Goal: Task Accomplishment & Management: Manage account settings

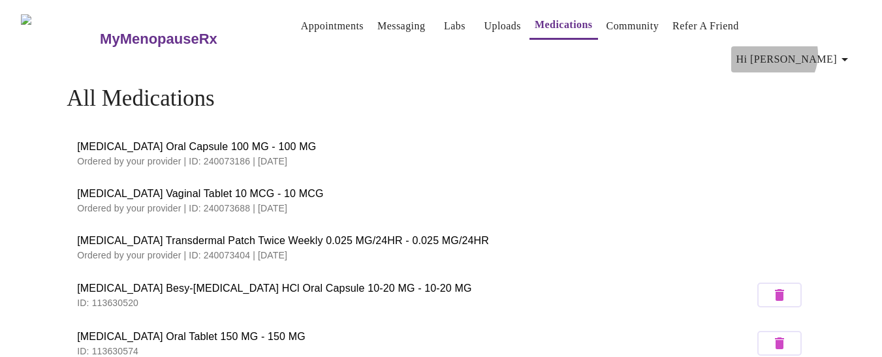
click at [817, 50] on span "Hi [PERSON_NAME]" at bounding box center [794, 59] width 116 height 18
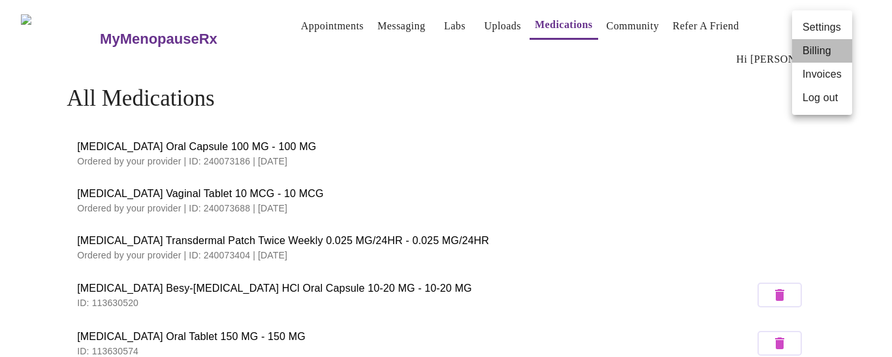
click at [814, 50] on li "Billing" at bounding box center [822, 51] width 60 height 24
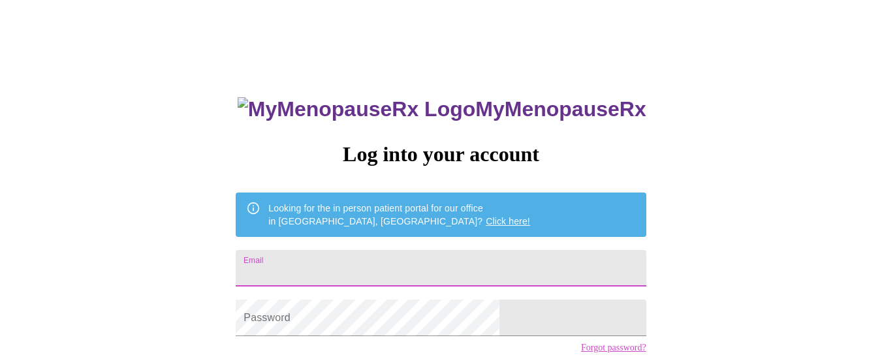
click at [346, 257] on input "Email" at bounding box center [441, 268] width 410 height 37
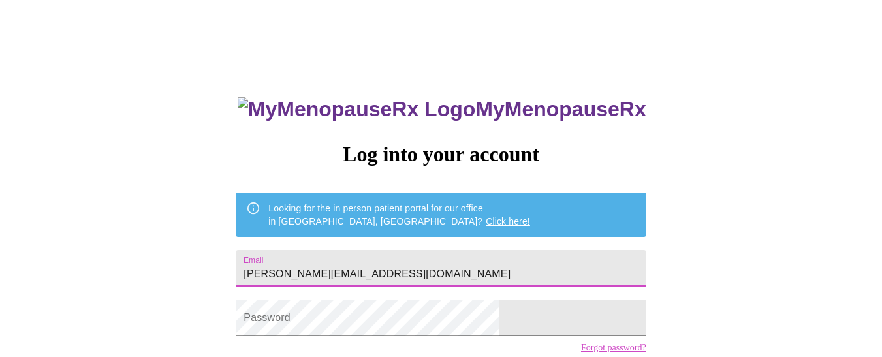
type input "[PERSON_NAME][EMAIL_ADDRESS][DOMAIN_NAME]"
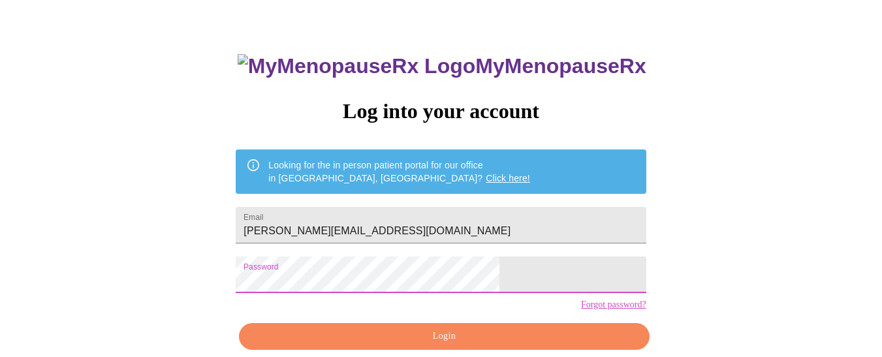
scroll to position [104, 0]
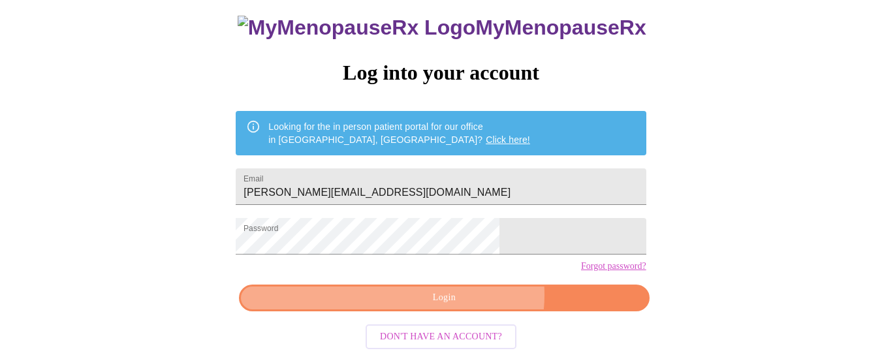
click at [466, 296] on span "Login" at bounding box center [444, 298] width 380 height 16
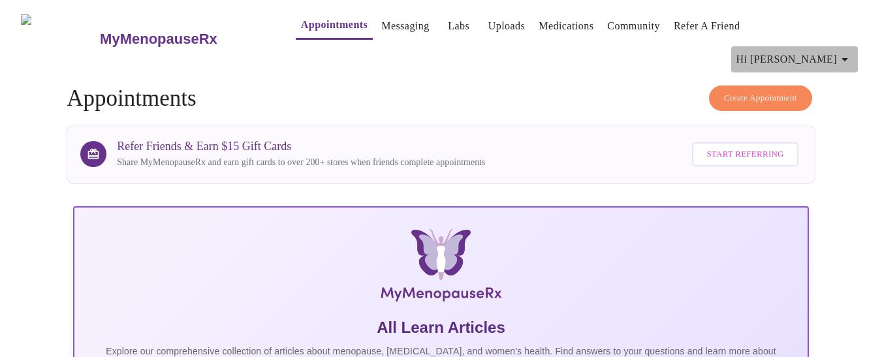
click at [849, 52] on icon "button" at bounding box center [845, 60] width 16 height 16
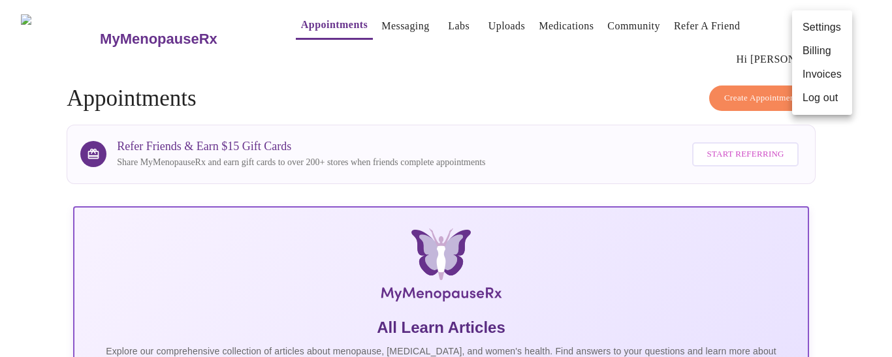
click at [825, 50] on li "Billing" at bounding box center [822, 51] width 60 height 24
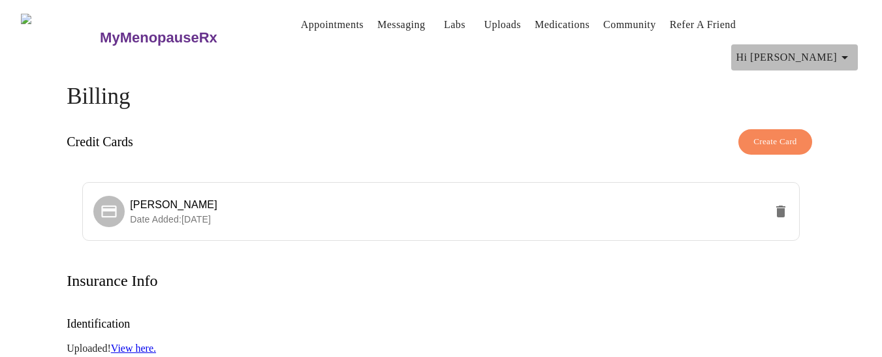
click at [853, 50] on icon "button" at bounding box center [845, 58] width 16 height 16
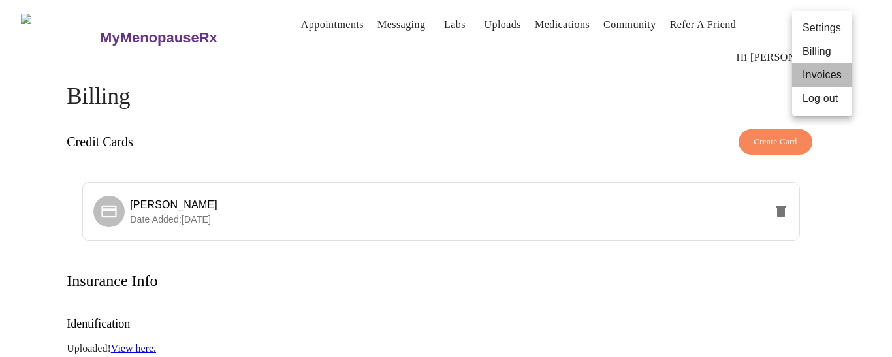
click at [817, 76] on li "Invoices" at bounding box center [822, 75] width 60 height 24
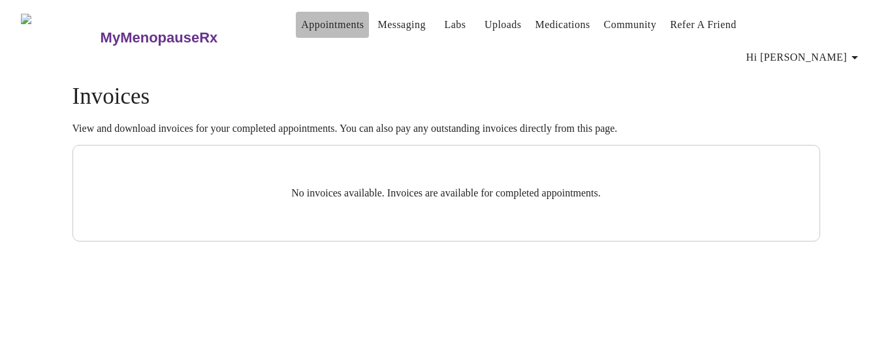
click at [301, 33] on link "Appointments" at bounding box center [332, 25] width 63 height 18
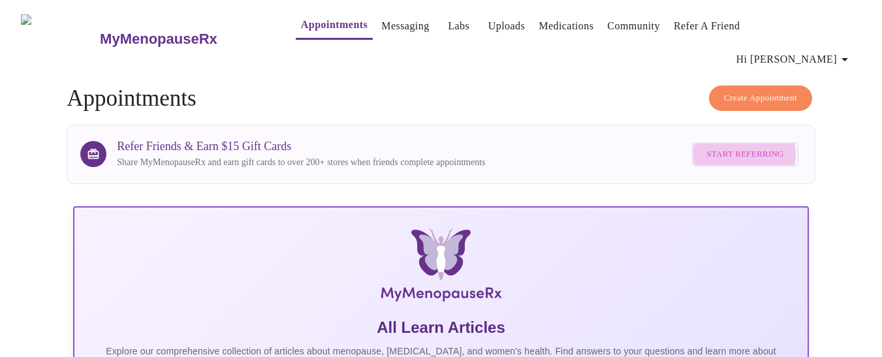
click at [736, 147] on span "Start Referring" at bounding box center [744, 154] width 77 height 15
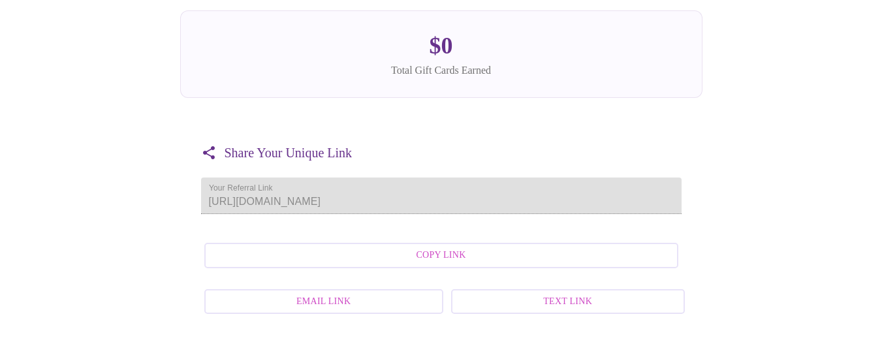
scroll to position [193, 0]
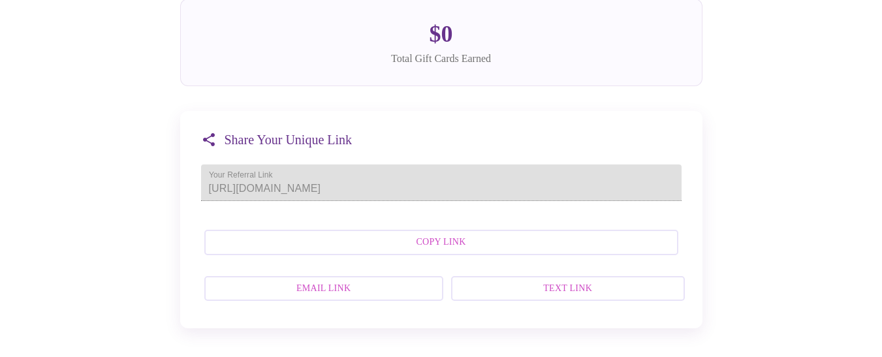
click at [353, 140] on h3 "Share Your Unique Link" at bounding box center [289, 140] width 128 height 15
click at [439, 259] on div "Copy Link Email Link Text Link" at bounding box center [441, 265] width 481 height 84
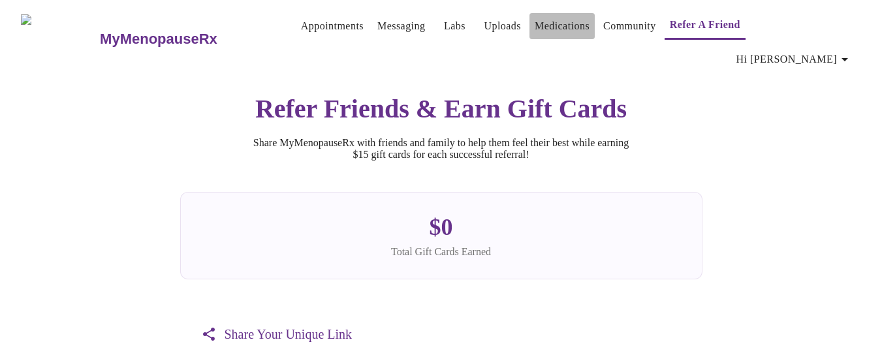
click at [535, 30] on link "Medications" at bounding box center [562, 26] width 55 height 18
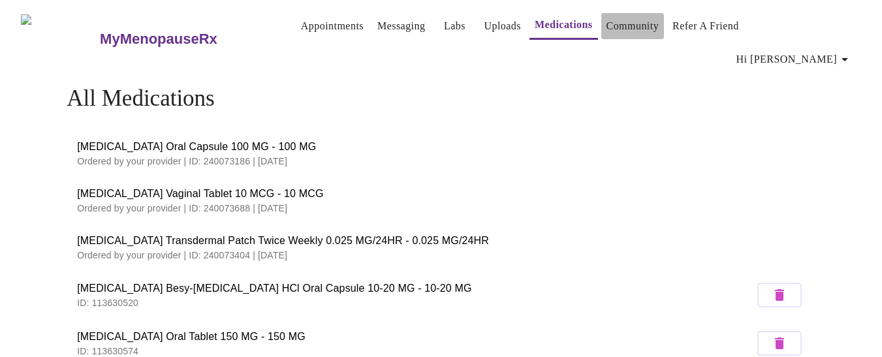
click at [617, 32] on link "Community" at bounding box center [633, 26] width 53 height 18
